Goal: Obtain resource: Download file/media

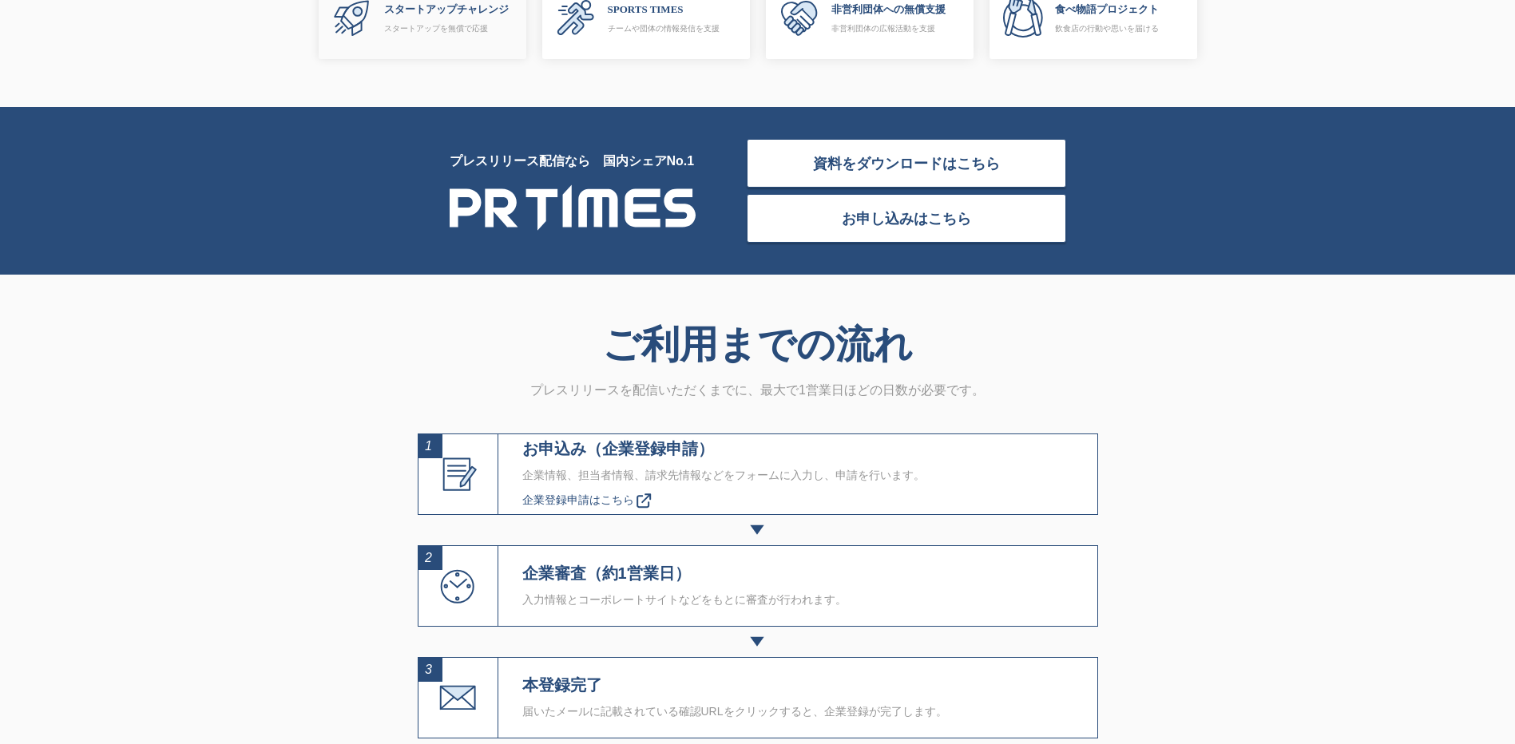
scroll to position [4873, 0]
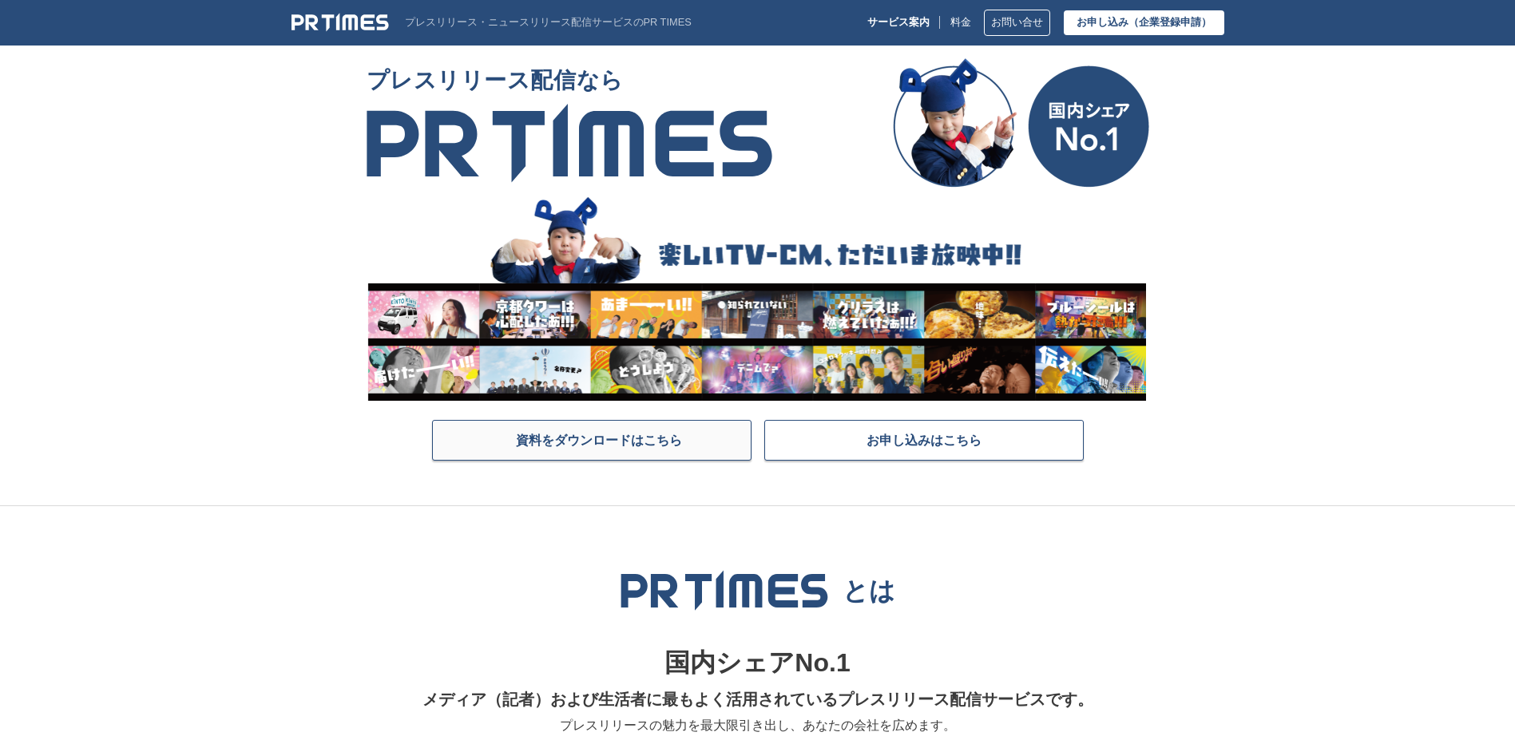
click at [632, 434] on span "資料をダウンロードはこちら" at bounding box center [599, 440] width 166 height 16
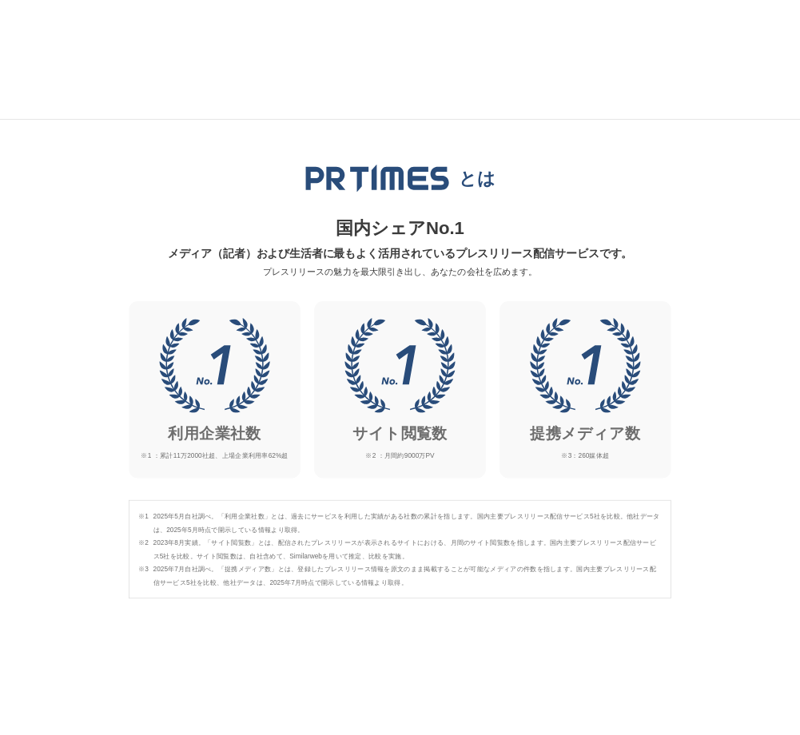
scroll to position [559, 0]
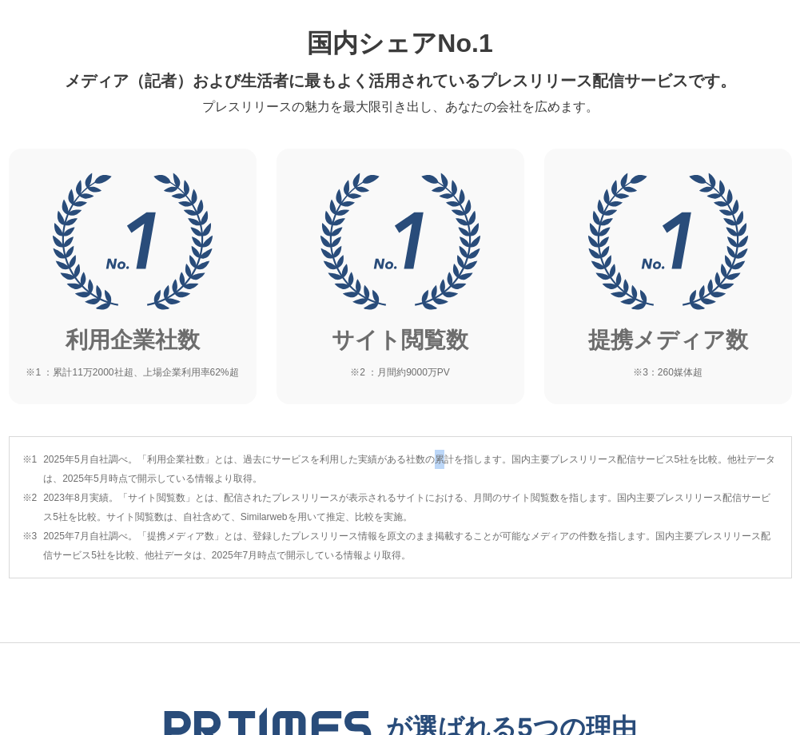
click at [441, 418] on section "とは 国内シェアNo.1 メディア（記者）および生活者に最もよく活用されているプレスリリース配信サービスです。 プレスリリースの魅力を最大限引き出し、あなたの…" at bounding box center [400, 265] width 800 height 756
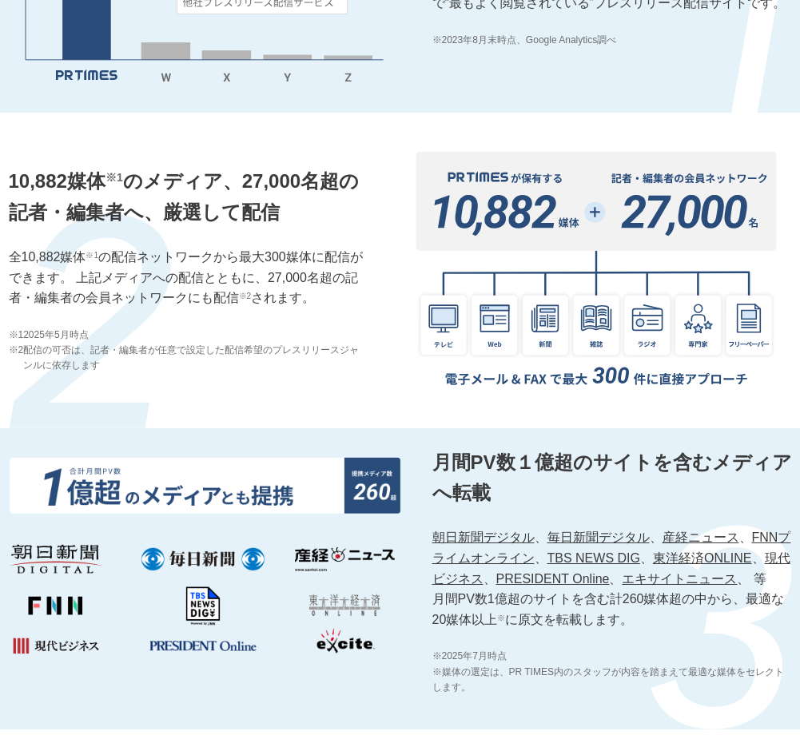
scroll to position [1518, 0]
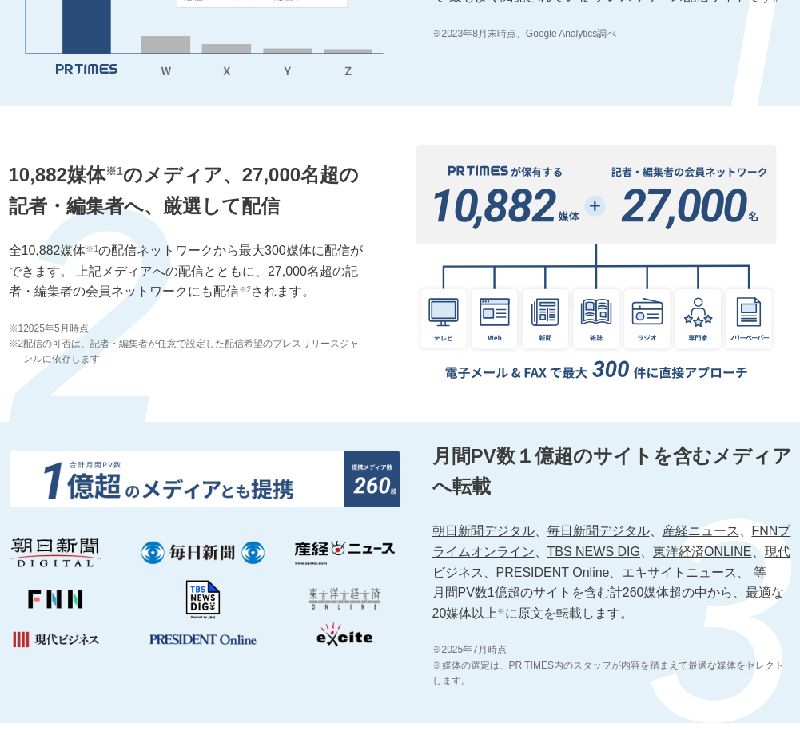
click at [127, 224] on div "10,882媒体 ※1 のメディア、27,000名超の記者・編集者へ、厳選して配信 全10,882媒体 ※1 の配信ネットワークから最大300媒体に配信ができ…" at bounding box center [188, 263] width 359 height 207
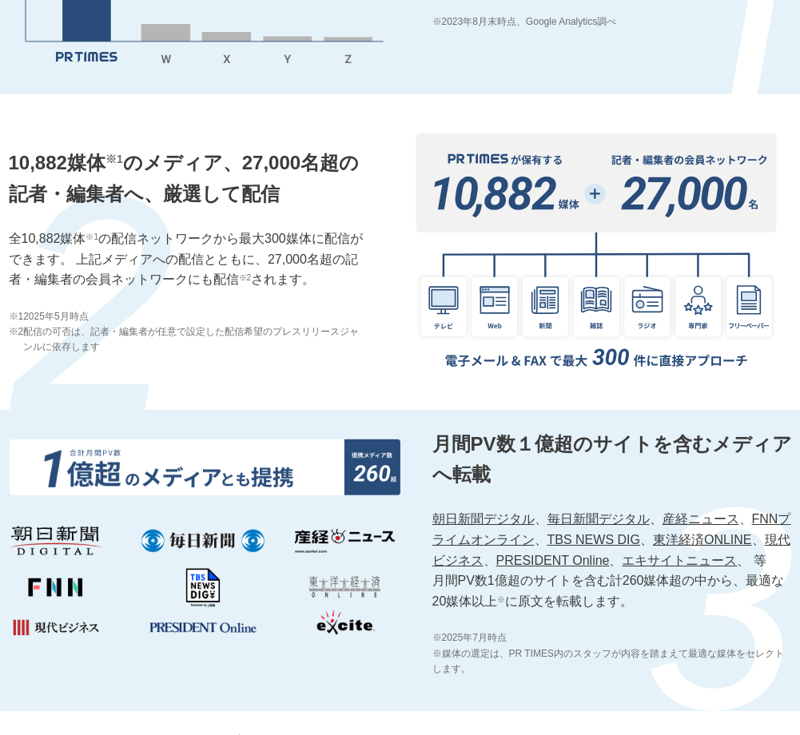
scroll to position [1757, 0]
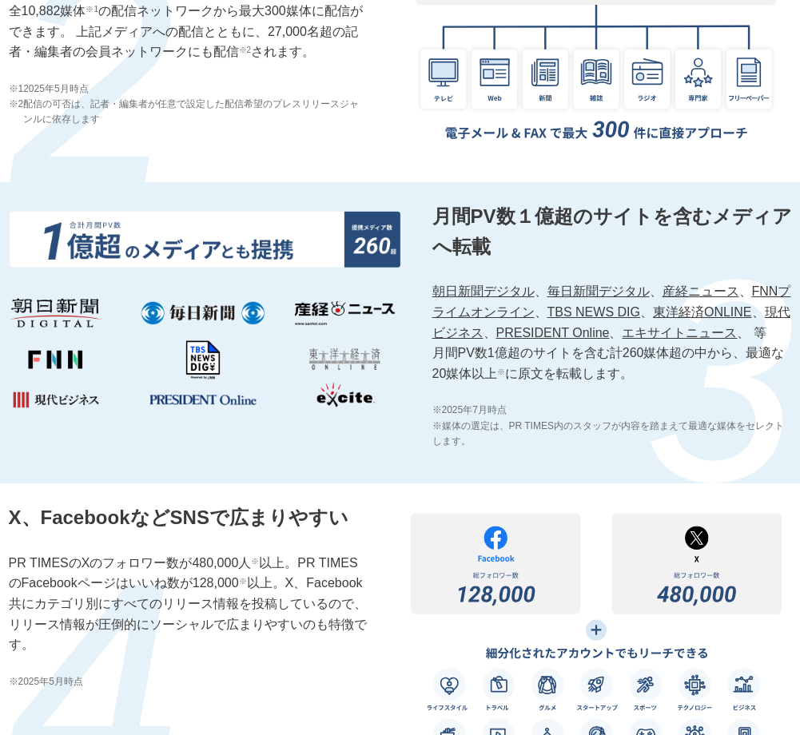
click at [362, 132] on div "10,882媒体 ※1 のメディア、27,000名超の記者・編集者へ、厳選して配信 全10,882媒体 ※1 の配信ネットワークから最大300媒体に配信ができ…" at bounding box center [400, 25] width 783 height 316
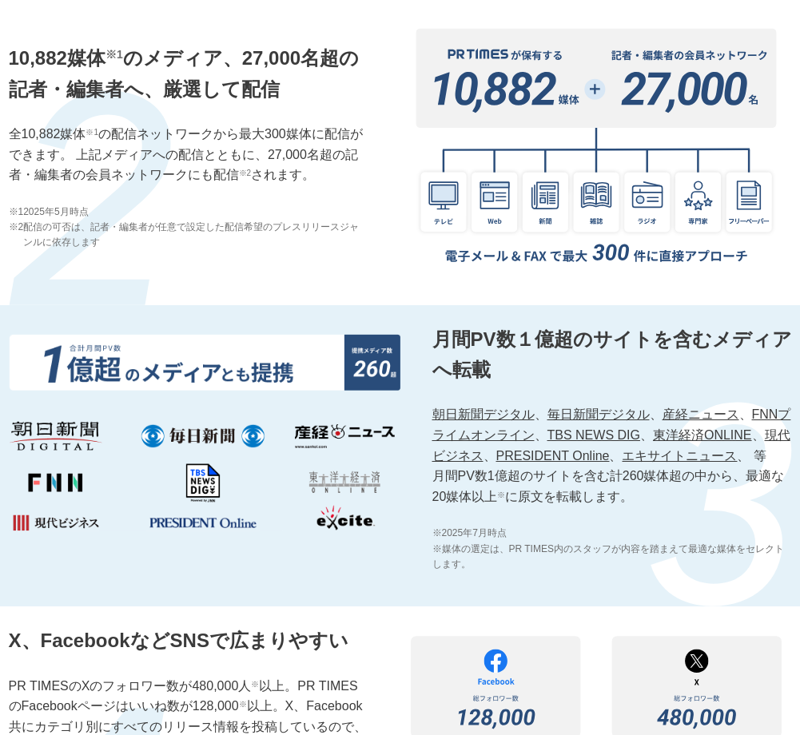
scroll to position [1598, 0]
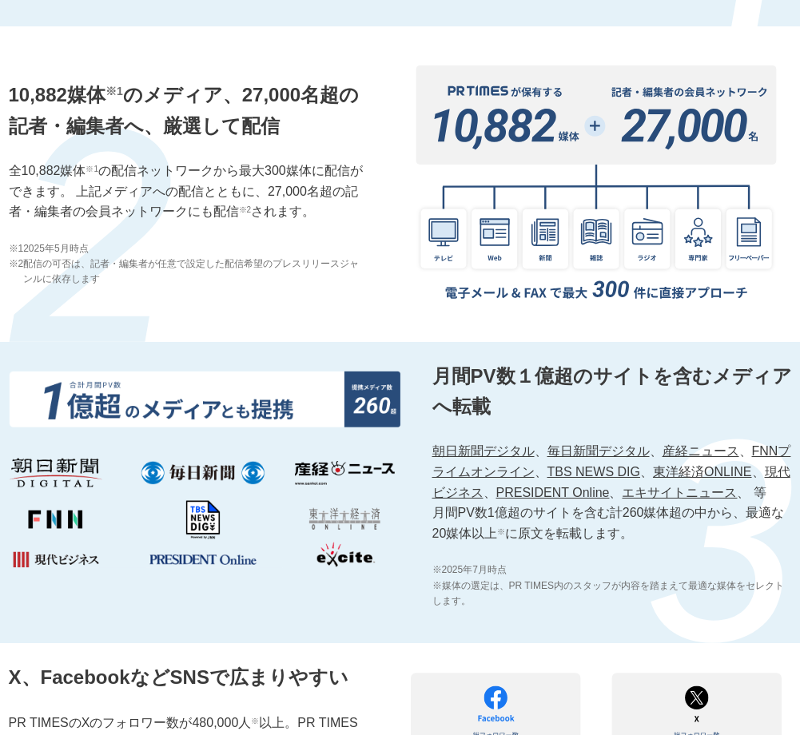
click at [173, 224] on div "10,882媒体 ※1 のメディア、27,000名超の記者・編集者へ、厳選して配信 全10,882媒体 ※1 の配信ネットワークから最大300媒体に配信ができ…" at bounding box center [188, 183] width 359 height 207
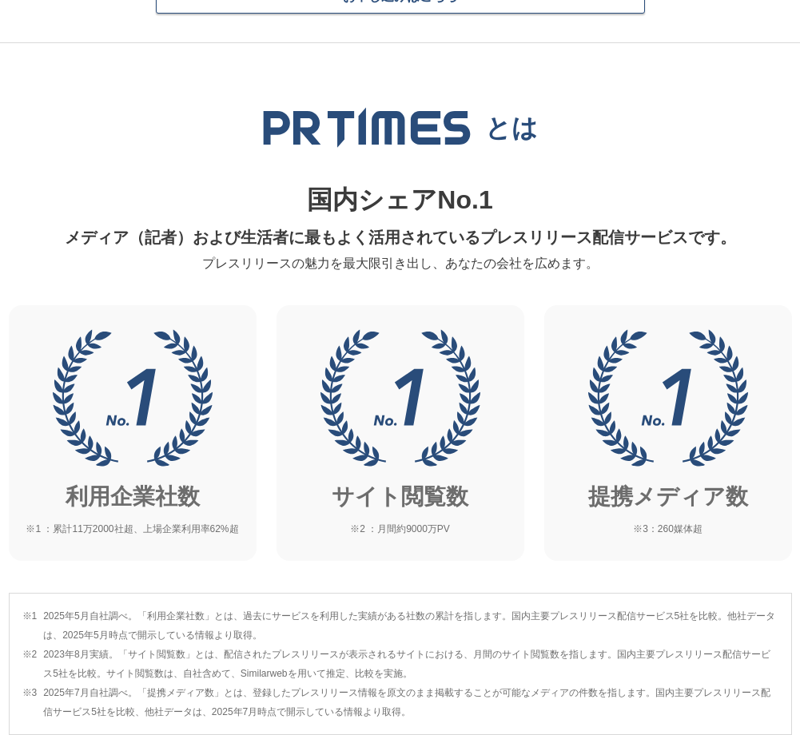
scroll to position [399, 0]
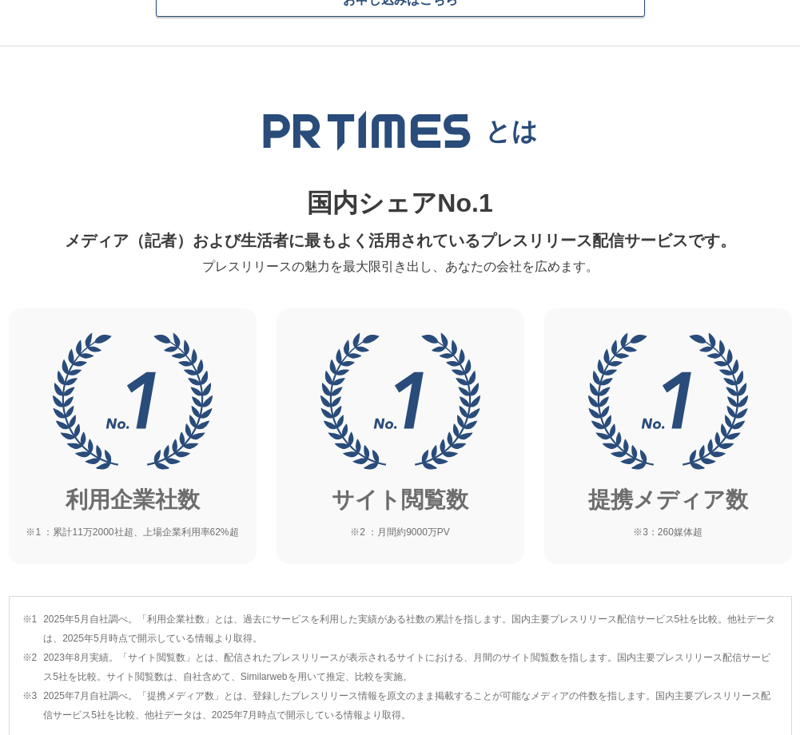
click at [437, 359] on img at bounding box center [400, 400] width 160 height 137
click at [364, 423] on img at bounding box center [400, 400] width 160 height 137
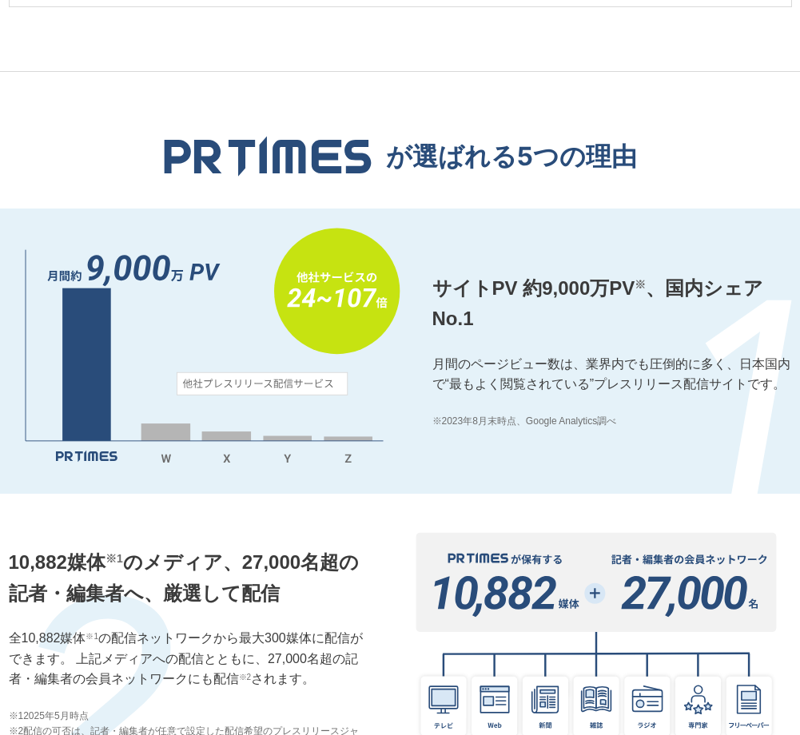
scroll to position [1118, 0]
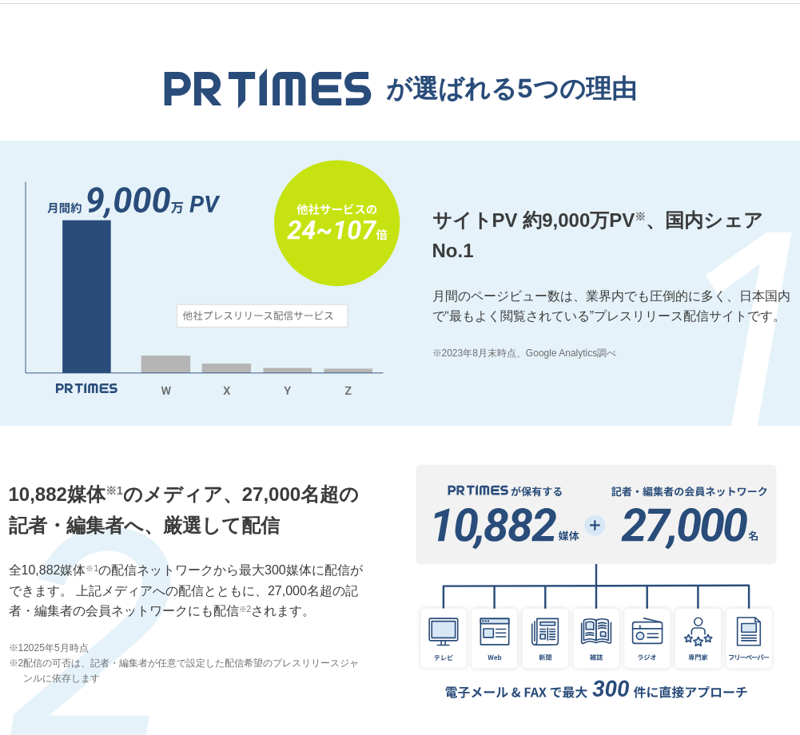
click at [224, 520] on p "10,882媒体 ※1 のメディア、27,000名超の記者・編集者へ、厳選して配信" at bounding box center [188, 510] width 359 height 62
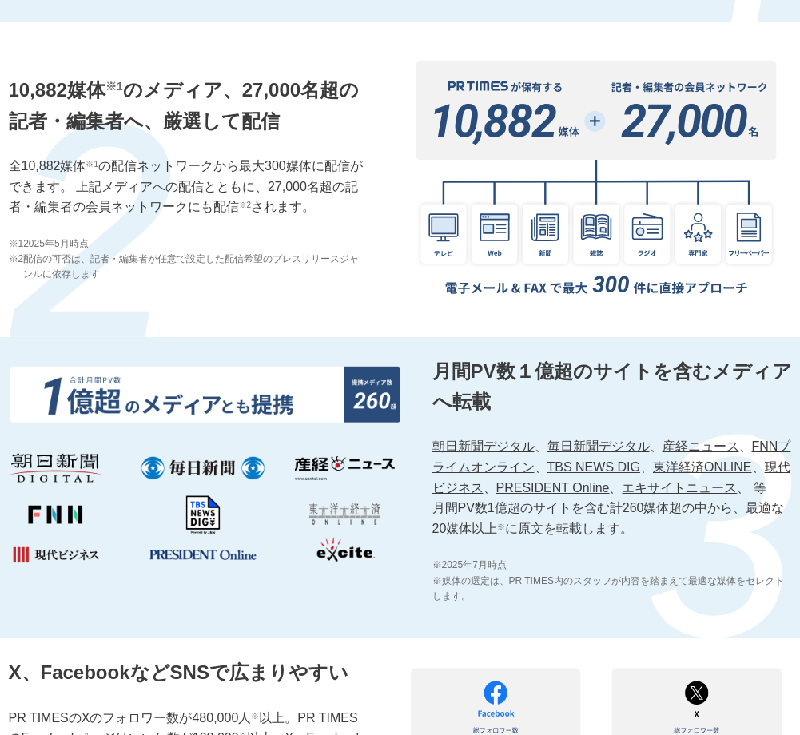
scroll to position [1837, 0]
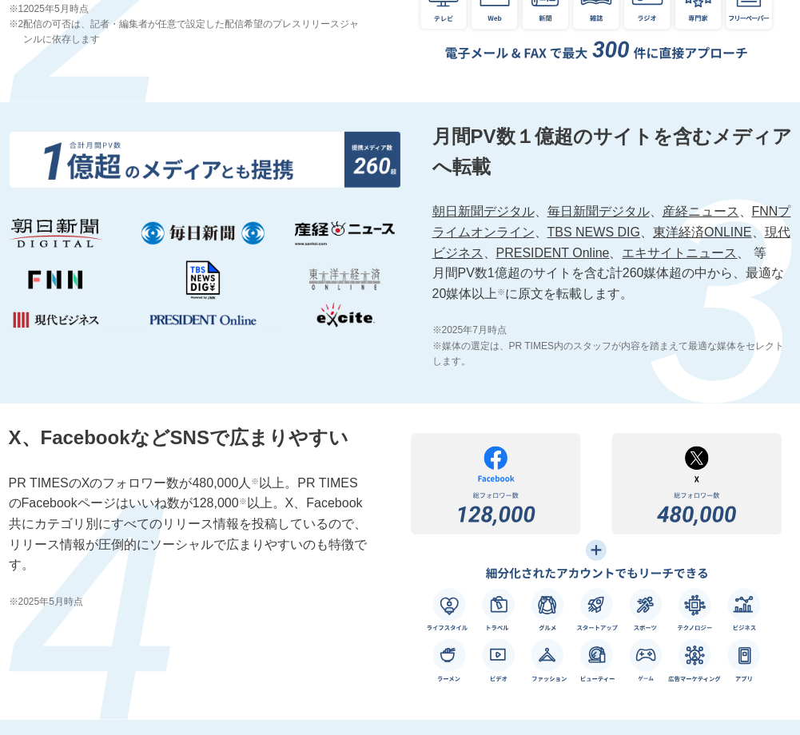
click at [472, 368] on span "※媒体の選定は、PR TIMES内のスタッフが内容を踏まえて最適な媒体をセレクトします。" at bounding box center [611, 354] width 359 height 30
click at [455, 391] on div "月間PV数１億超のサイトを含むメディアへ転載 朝日新聞デジタル 、 毎日新聞デジタル 、 産経ニュース 、 FNNプライムオンライン 、 TBS NEWS D…" at bounding box center [400, 253] width 783 height 302
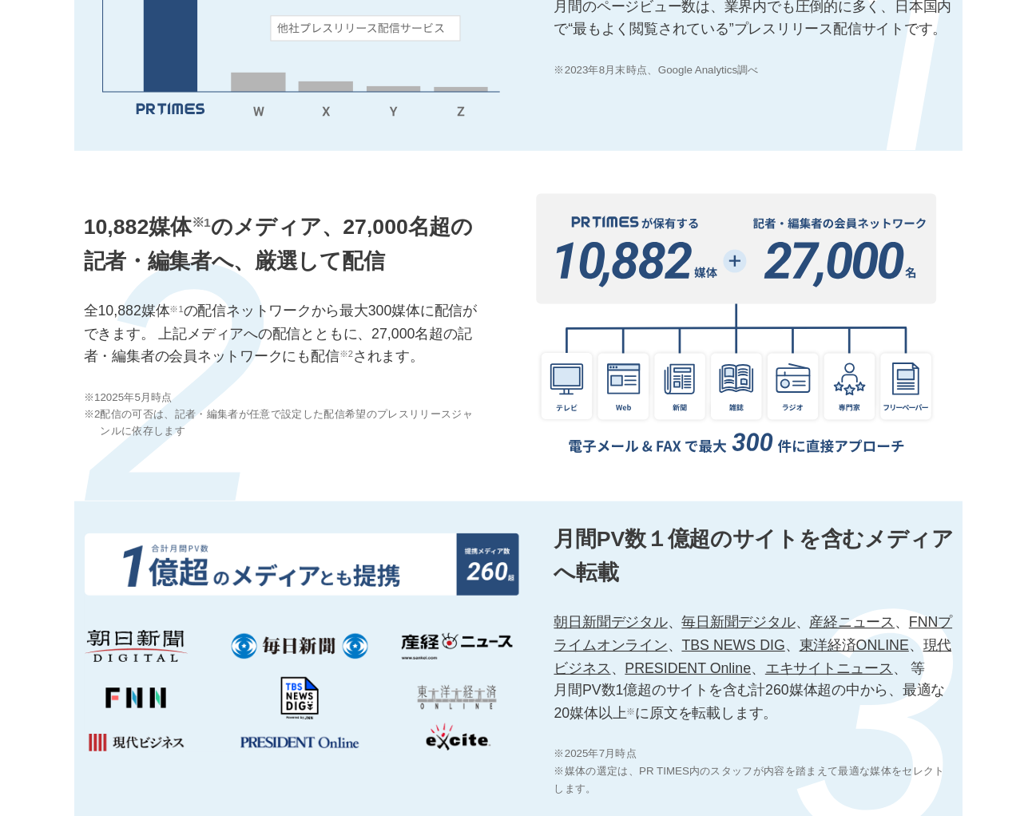
scroll to position [1438, 0]
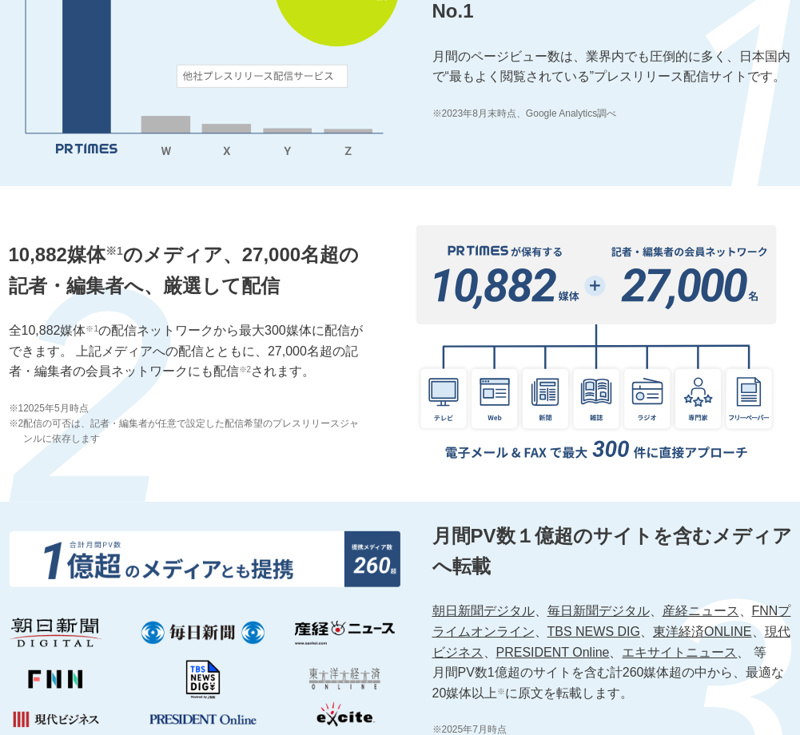
click at [372, 180] on div "サイトPV 約9,000万PV ※ 、国内シェアNo.1 月間のページビュー数は、業界内でも圧倒的に多く、日本国内で“最もよく閲覧されている”プレスリリース配…" at bounding box center [400, 43] width 783 height 284
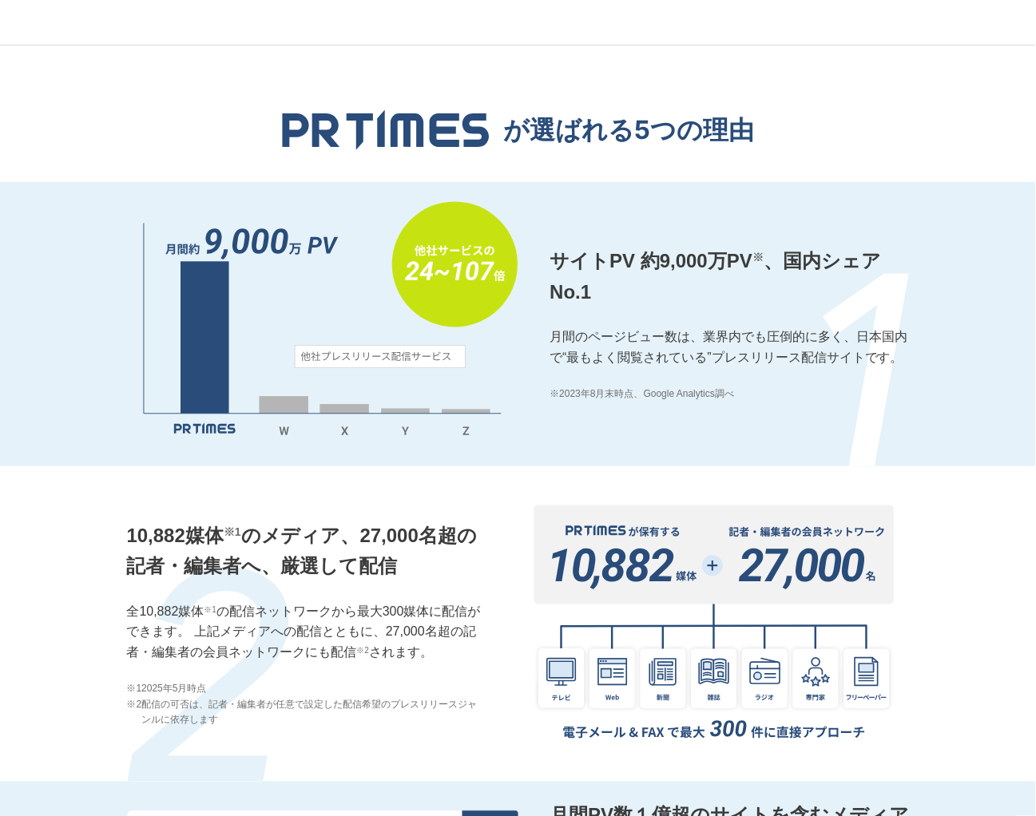
scroll to position [1260, 0]
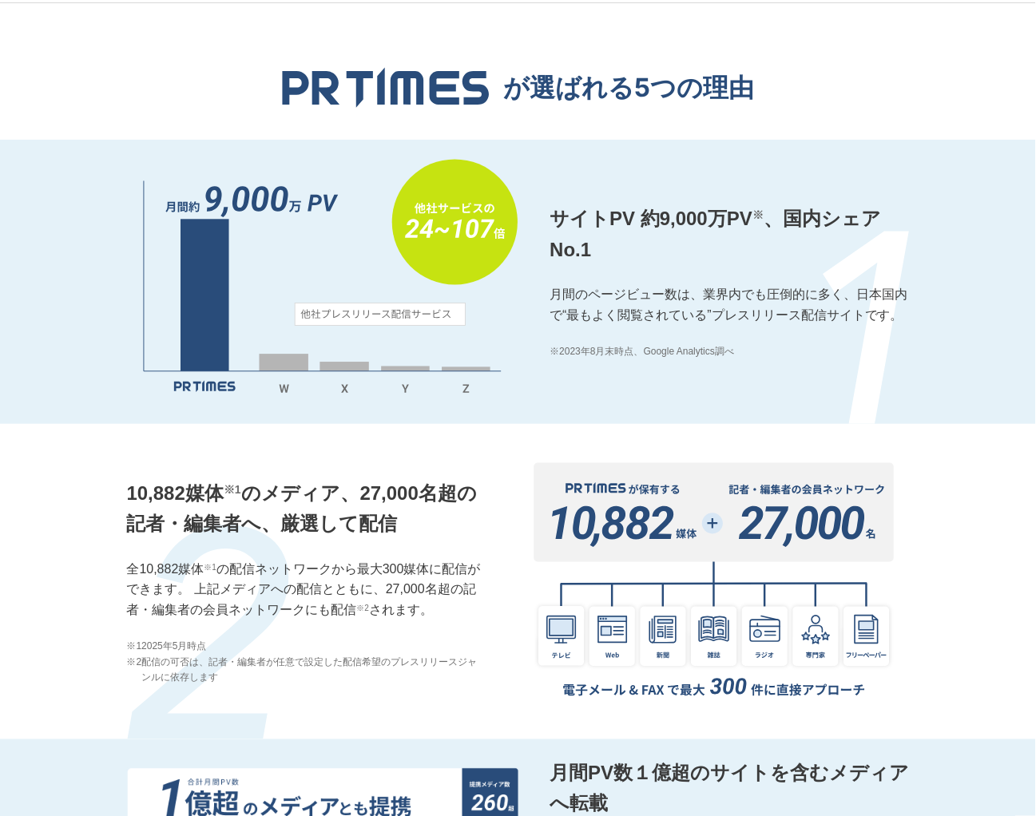
click at [339, 478] on p "10,882媒体 ※1 のメディア、27,000名超の記者・編集者へ、厳選して配信" at bounding box center [306, 509] width 359 height 62
click at [494, 180] on img at bounding box center [322, 282] width 391 height 246
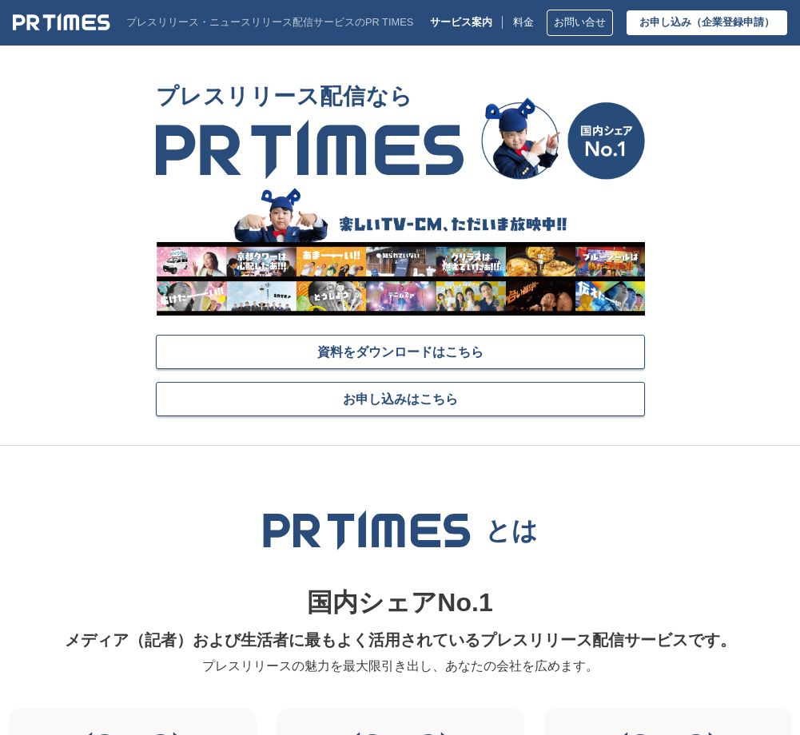
click at [68, 10] on div "プレスリリース・ニュースリリース配信サービスのPR TIMES サービス案内 料金 お問い合せ お申し込み （企業登録申請）" at bounding box center [400, 23] width 800 height 26
click at [67, 19] on img at bounding box center [61, 22] width 97 height 19
